Goal: Check status: Check status

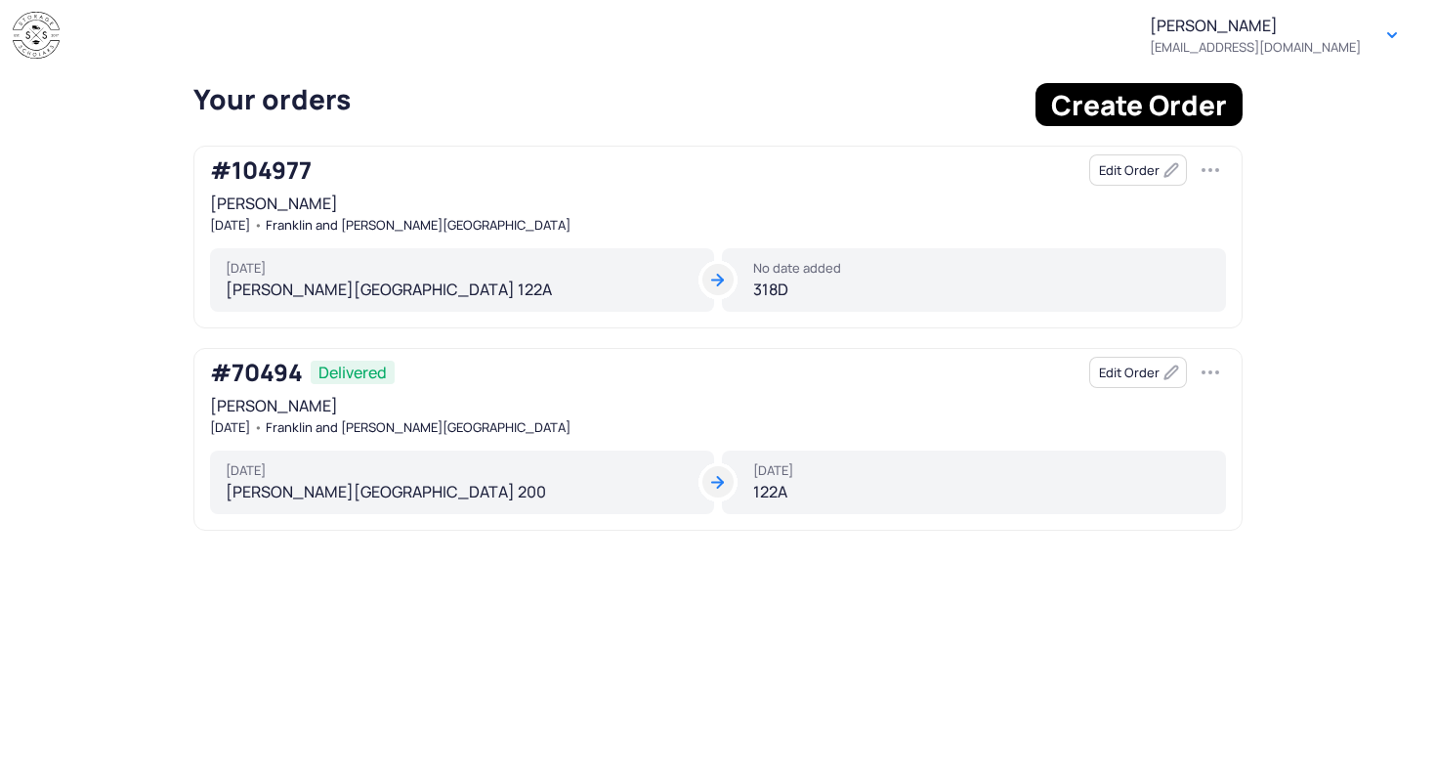
click at [289, 197] on div "[PERSON_NAME] [DATE] [GEOGRAPHIC_DATA] and [PERSON_NAME][GEOGRAPHIC_DATA]" at bounding box center [718, 212] width 1016 height 39
click at [288, 167] on span "#104977" at bounding box center [261, 169] width 102 height 27
click at [1128, 160] on button "Edit Order" at bounding box center [1138, 169] width 98 height 31
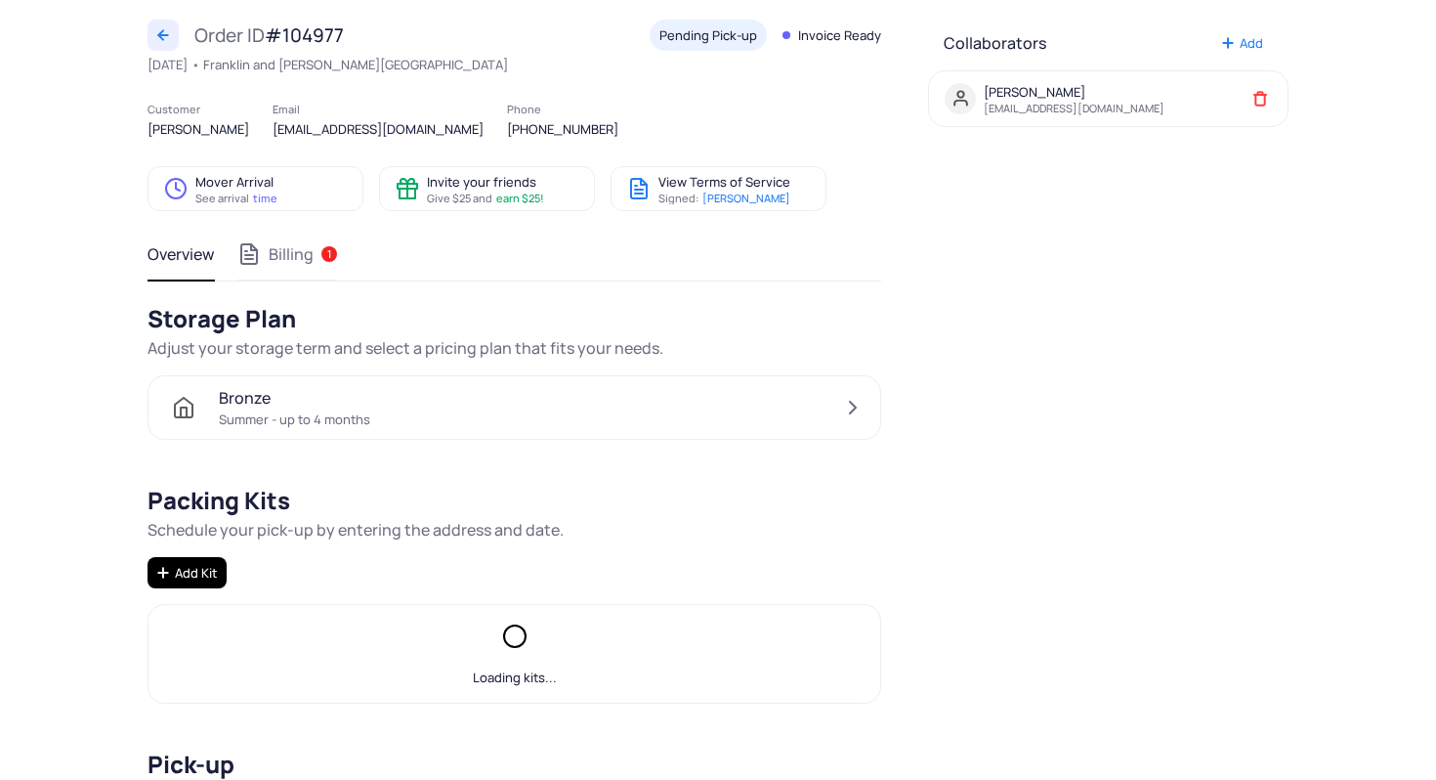
click at [274, 256] on span "Billing 1" at bounding box center [287, 253] width 100 height 23
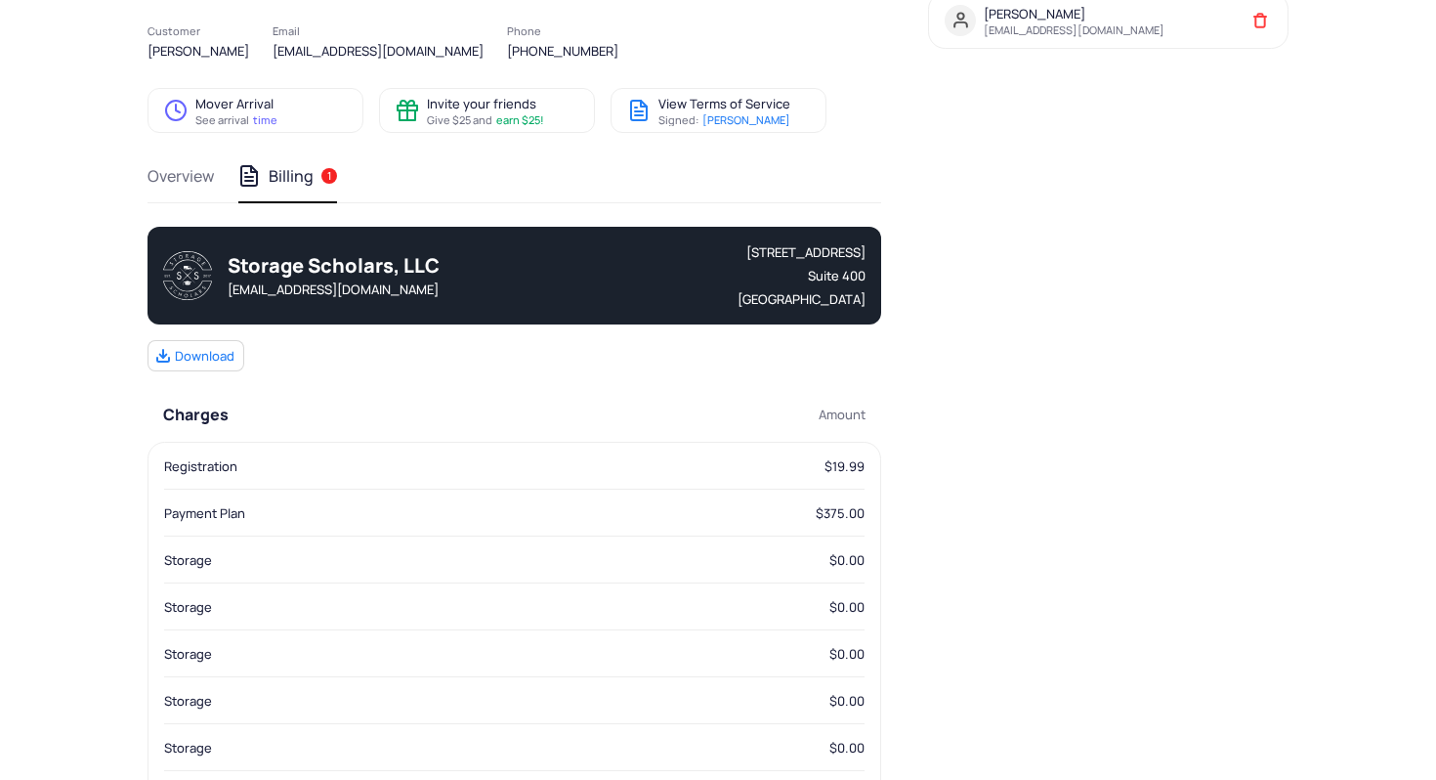
scroll to position [63, 0]
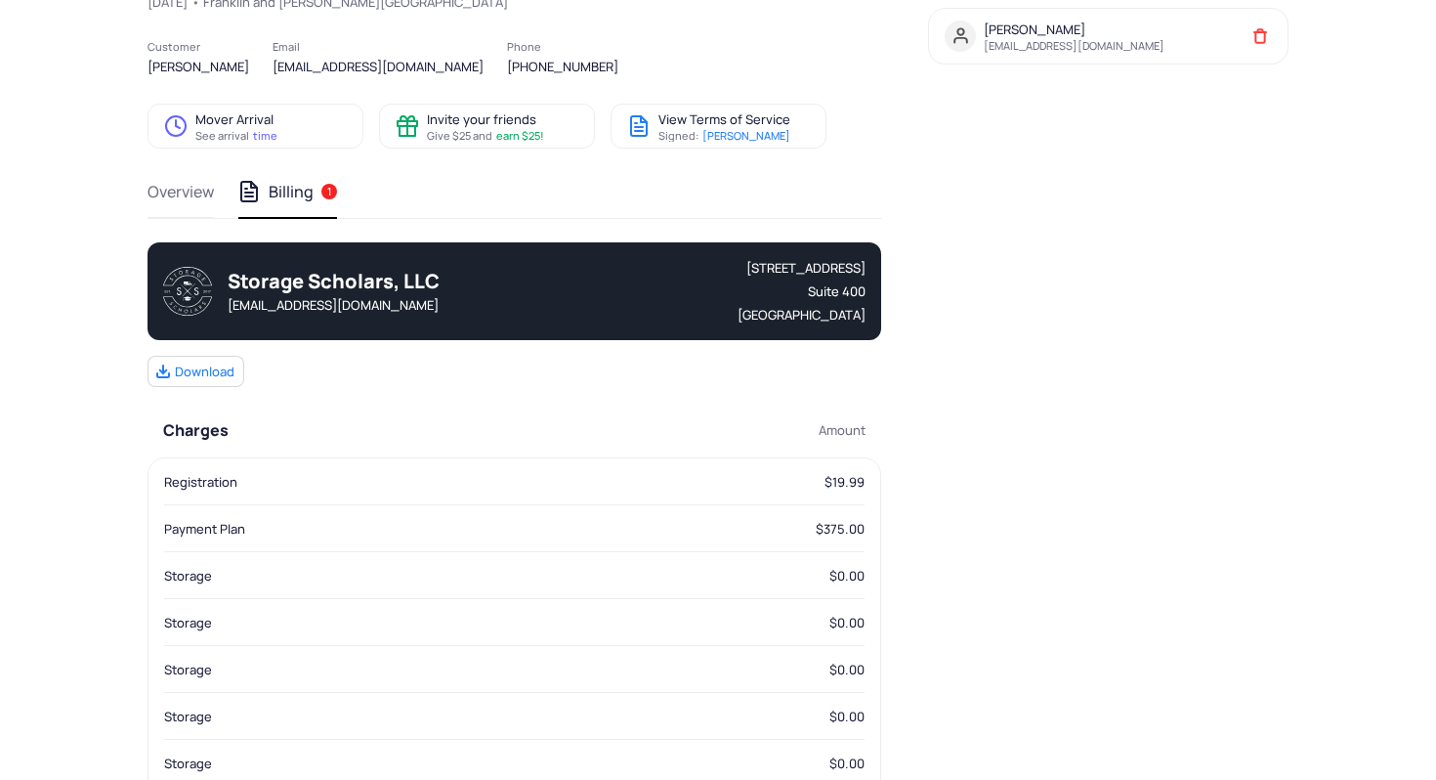
click at [171, 192] on span "Overview" at bounding box center [181, 191] width 66 height 23
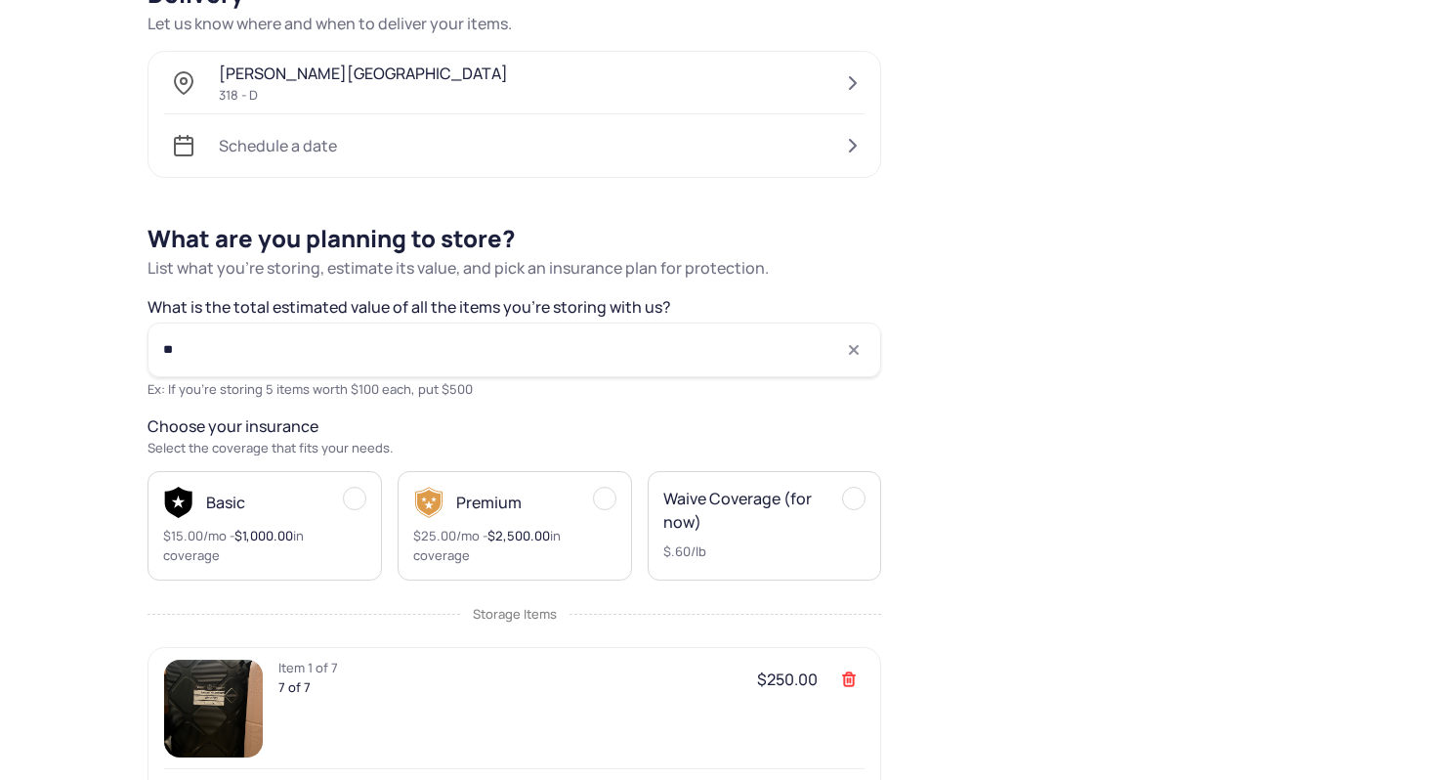
scroll to position [986, 0]
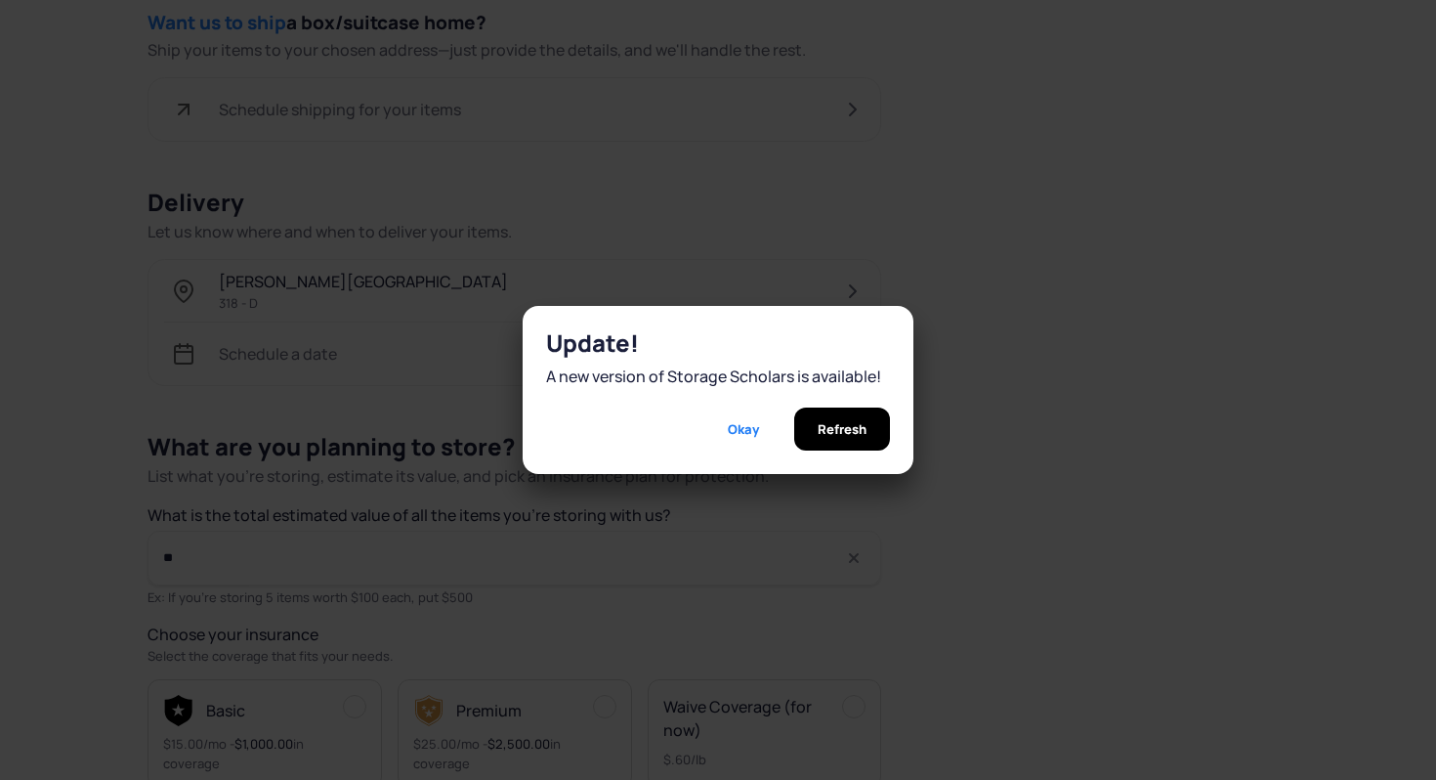
click at [728, 434] on span "Okay" at bounding box center [743, 428] width 31 height 43
